Goal: Check status: Check status

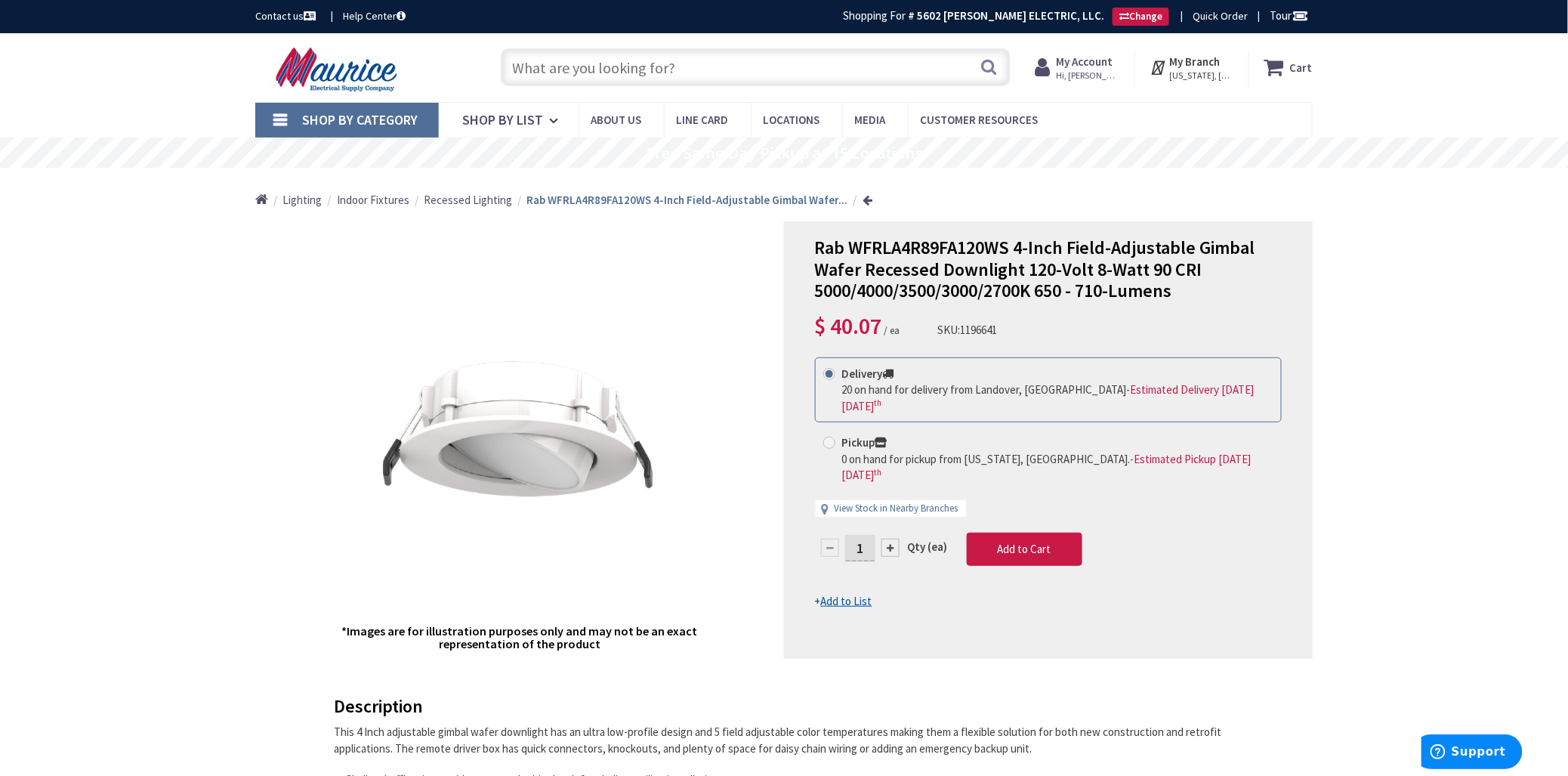
click at [1104, 65] on strong "My Account" at bounding box center [1085, 61] width 57 height 14
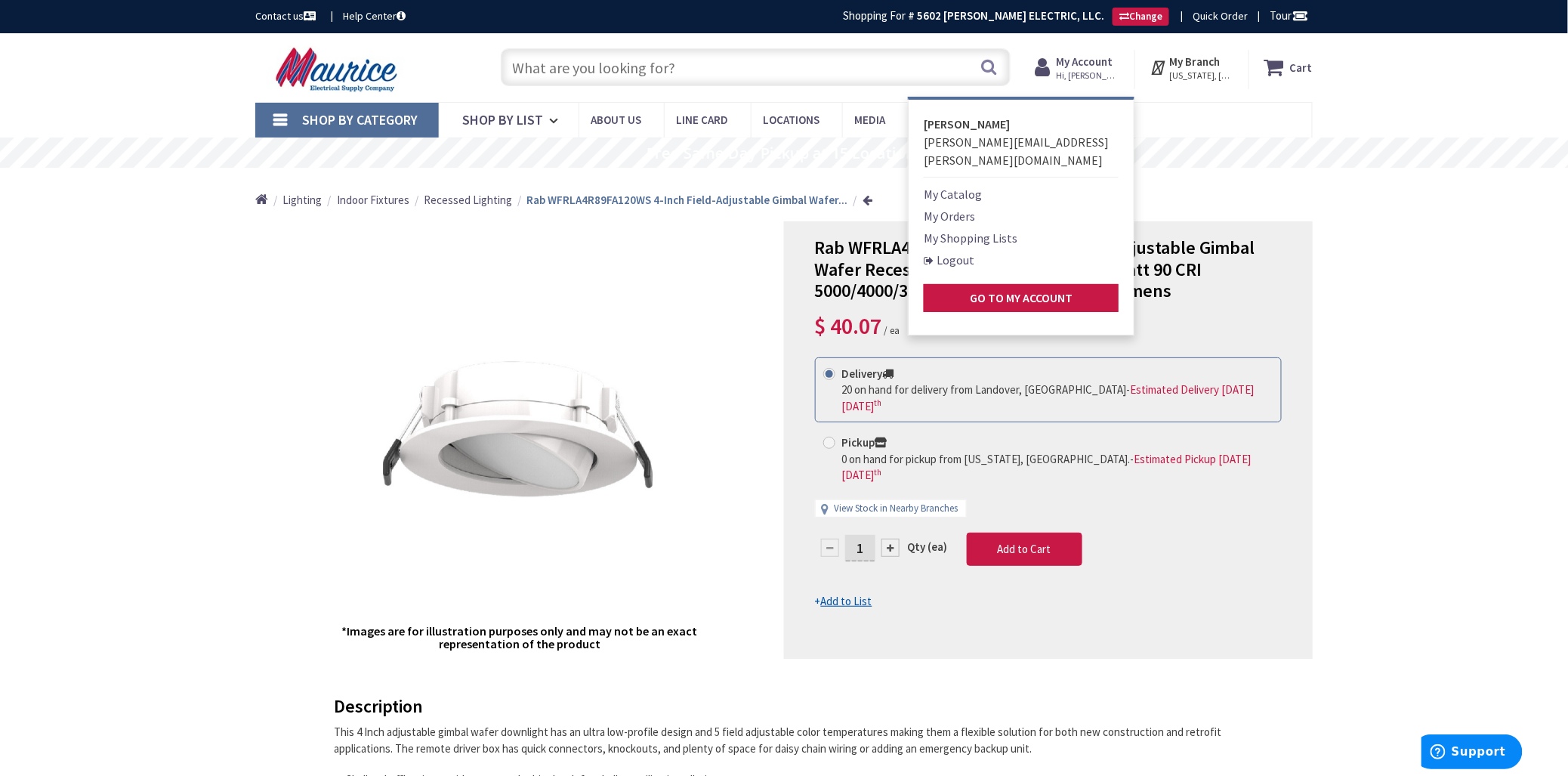
click at [957, 207] on link "My Orders" at bounding box center [950, 216] width 52 height 18
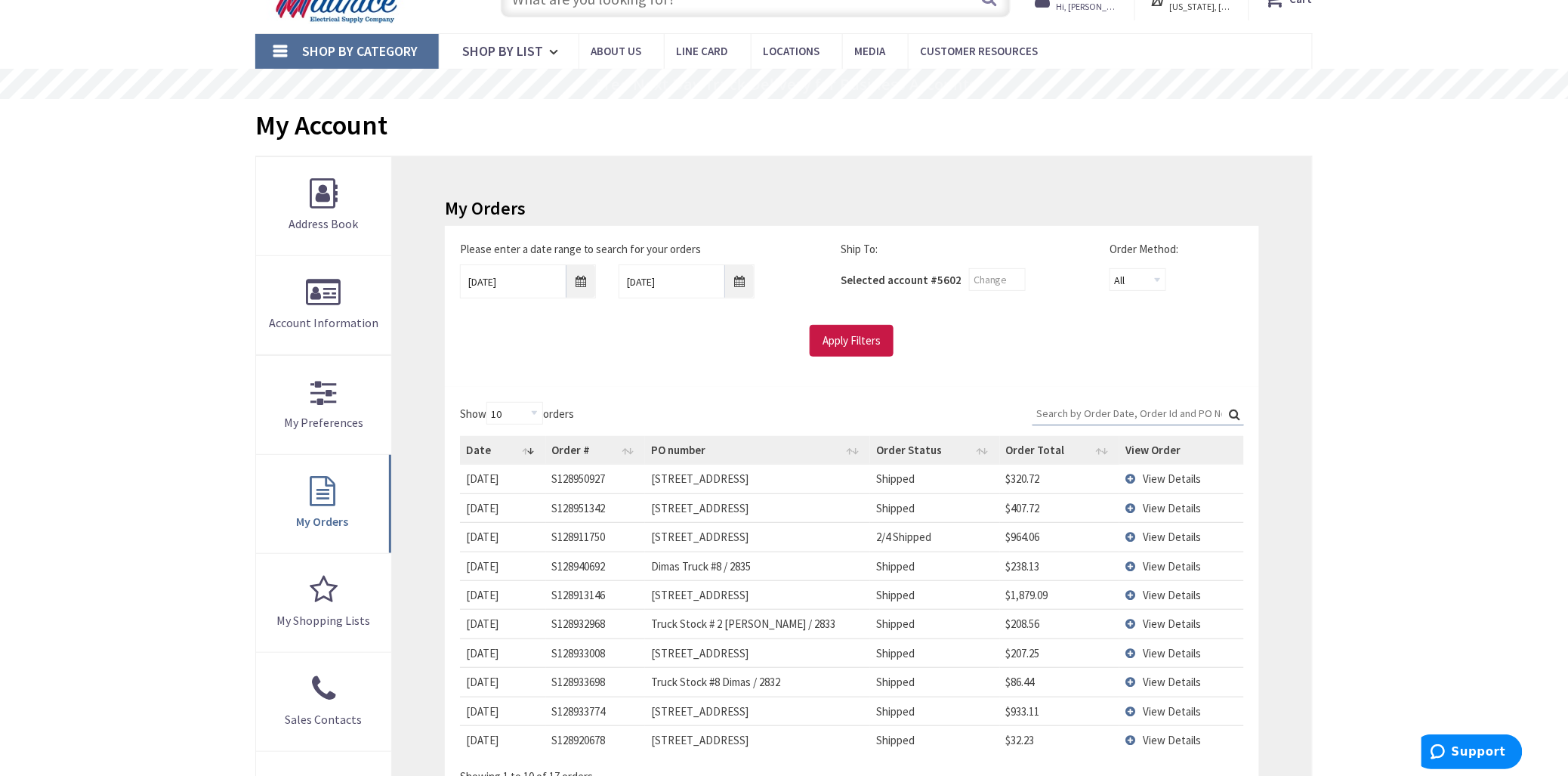
scroll to position [168, 0]
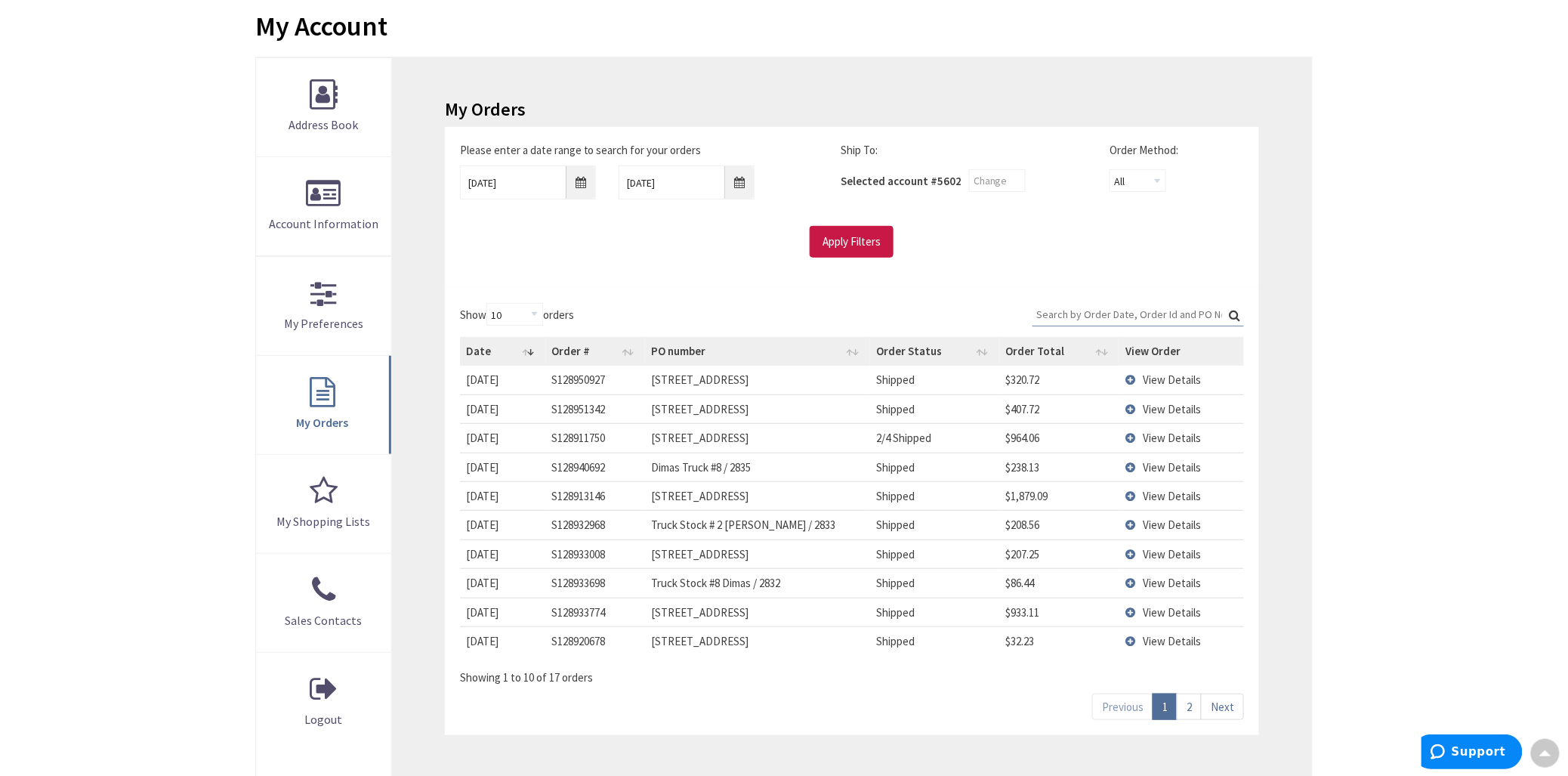
click at [1181, 435] on span "View Details" at bounding box center [1172, 438] width 59 height 14
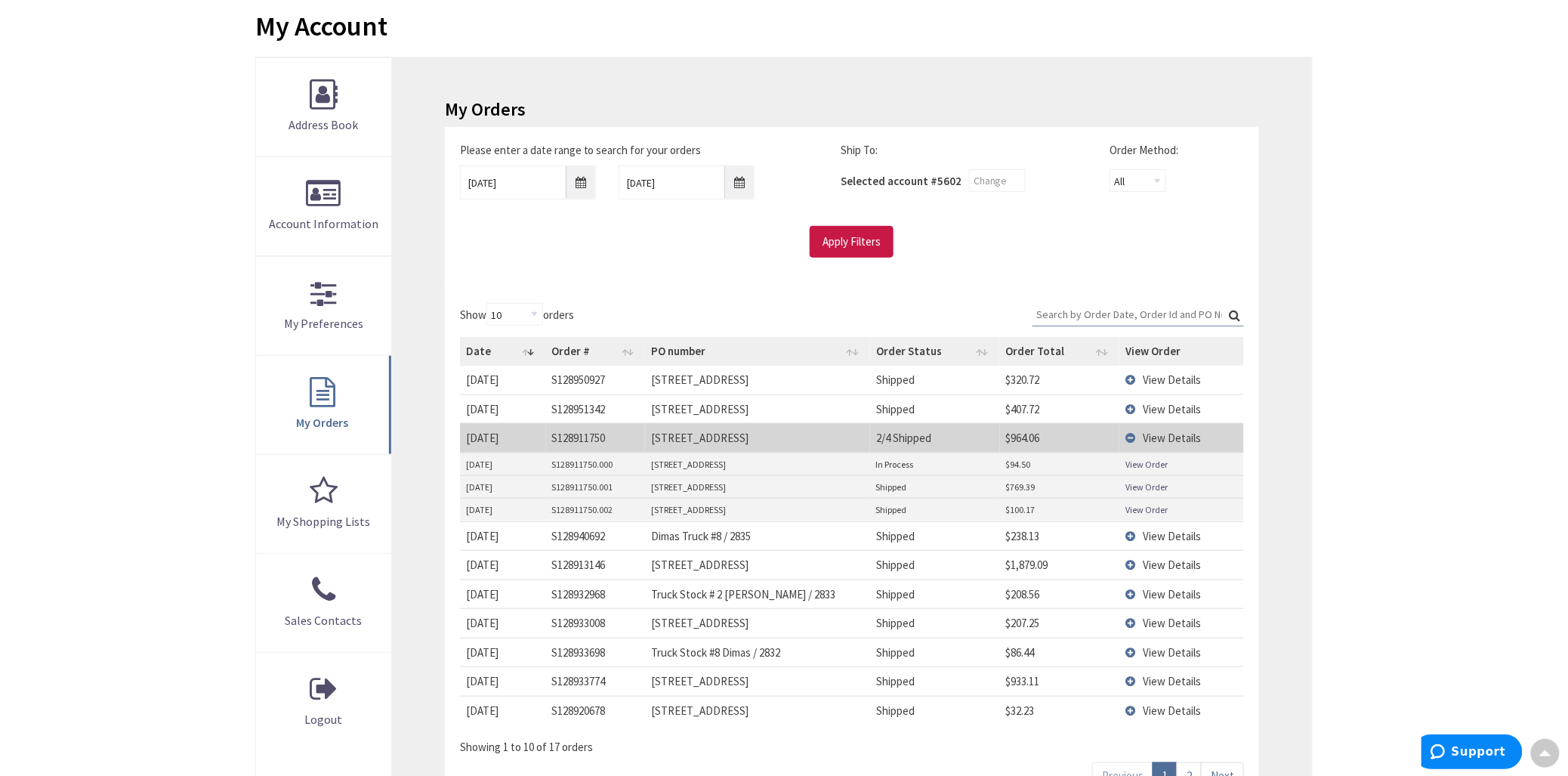
click at [1139, 482] on link "View Order" at bounding box center [1147, 487] width 42 height 13
click at [1144, 506] on link "View Order" at bounding box center [1147, 509] width 42 height 13
click at [1138, 467] on link "View Order" at bounding box center [1147, 464] width 42 height 13
click at [1159, 486] on link "View Order" at bounding box center [1147, 487] width 42 height 13
click at [1160, 509] on link "View Order" at bounding box center [1147, 509] width 42 height 13
